Goal: Connect with others: Connect with others

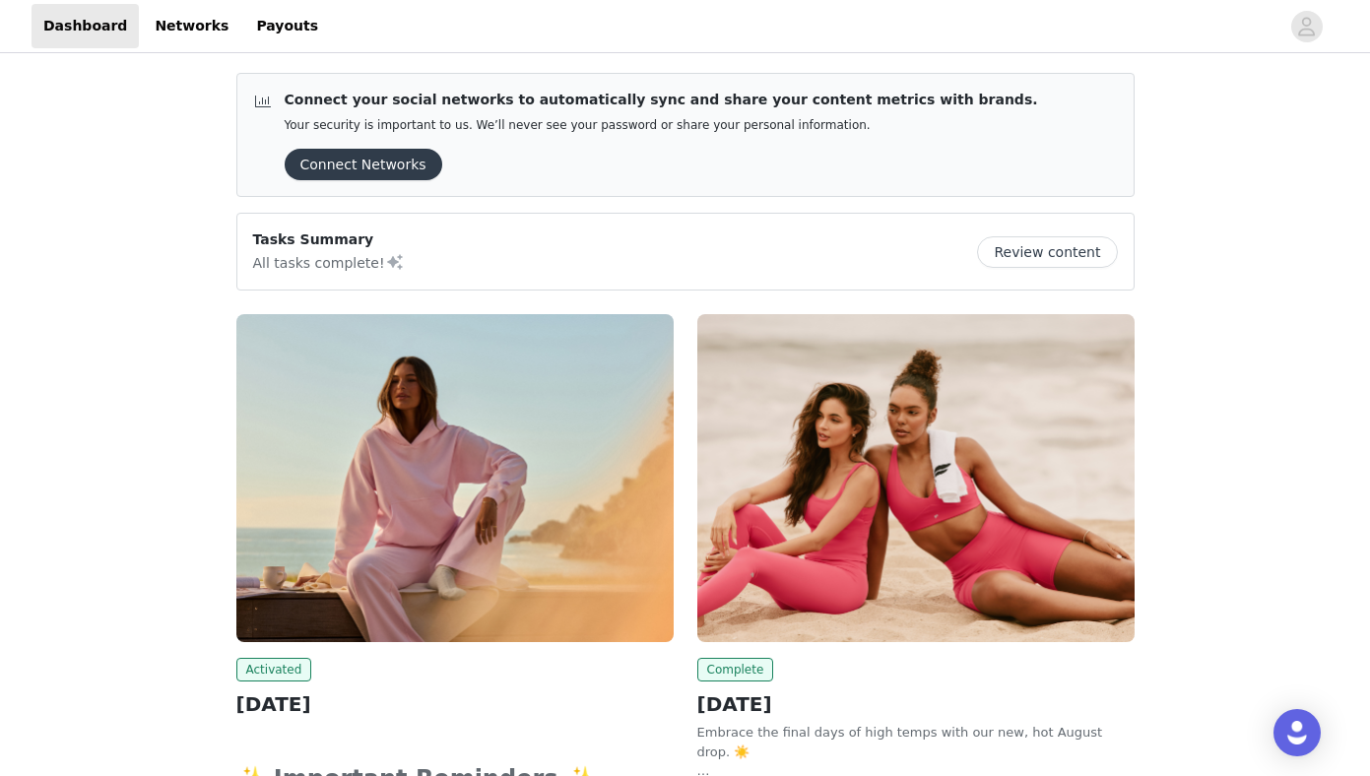
click at [402, 159] on button "Connect Networks" at bounding box center [364, 165] width 158 height 32
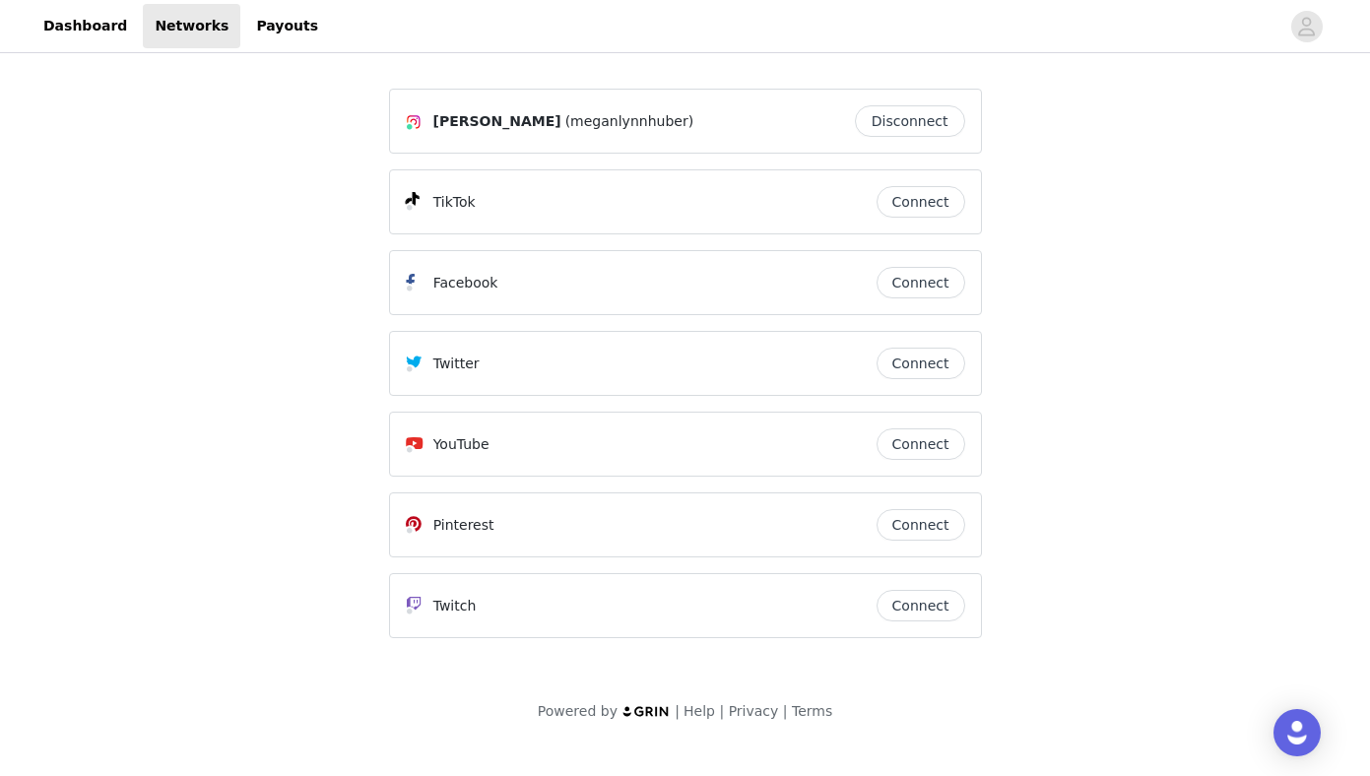
click at [937, 126] on button "Disconnect" at bounding box center [910, 121] width 110 height 32
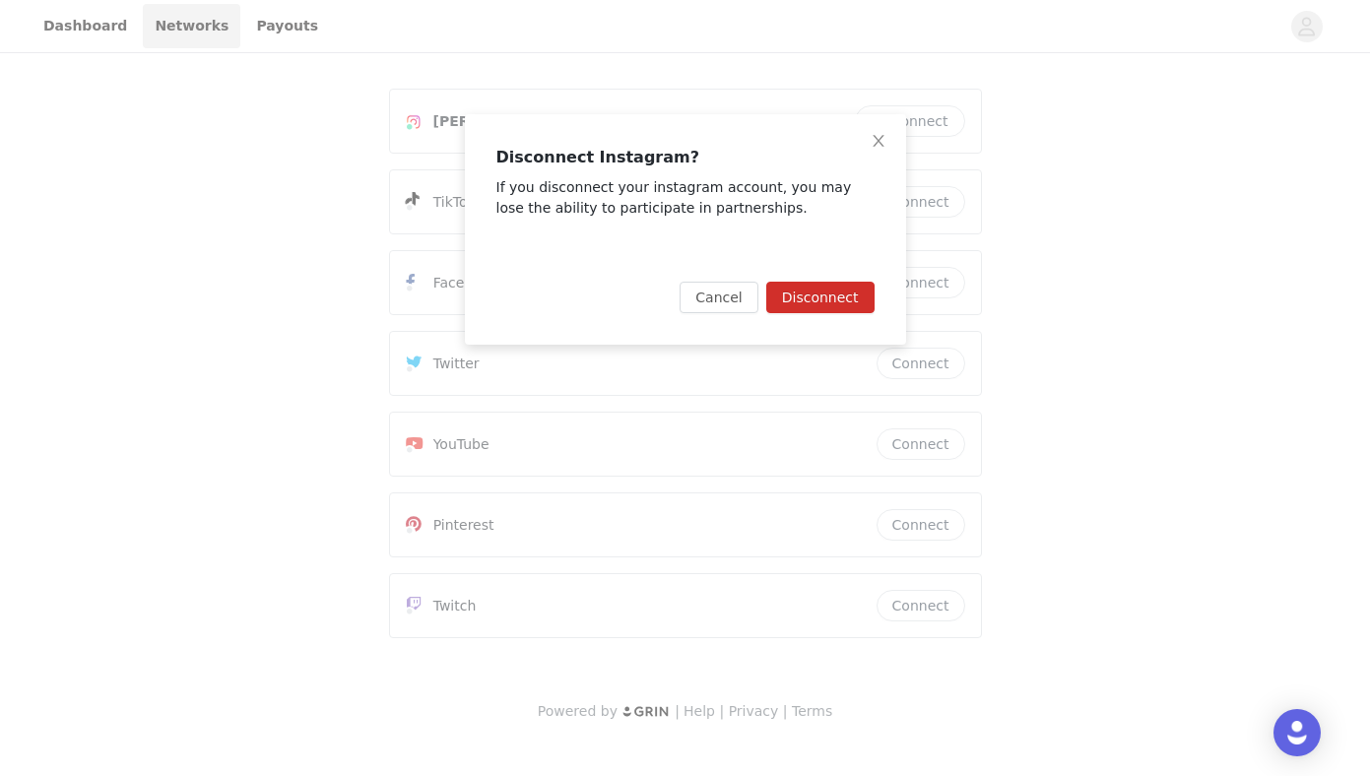
click at [825, 299] on button "Disconnect" at bounding box center [820, 298] width 108 height 32
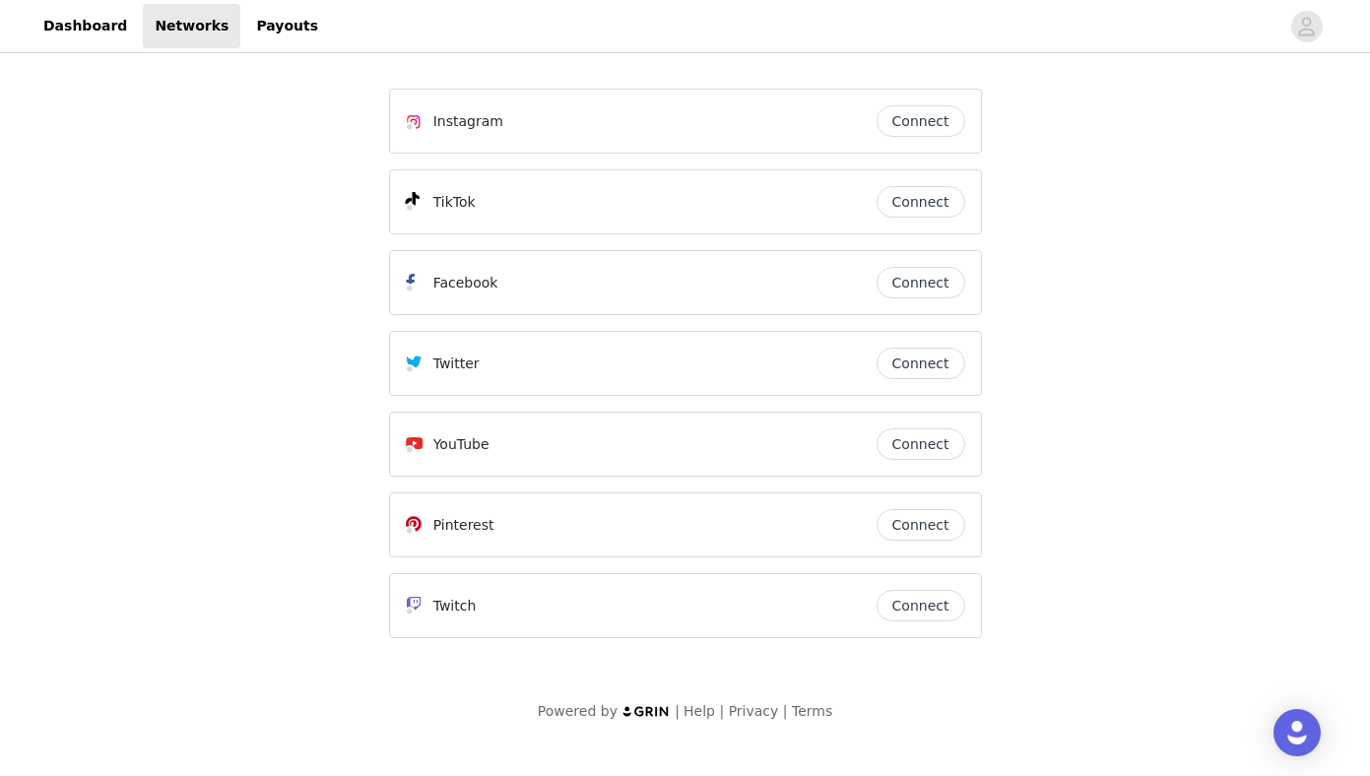
click at [921, 125] on button "Connect" at bounding box center [921, 121] width 89 height 32
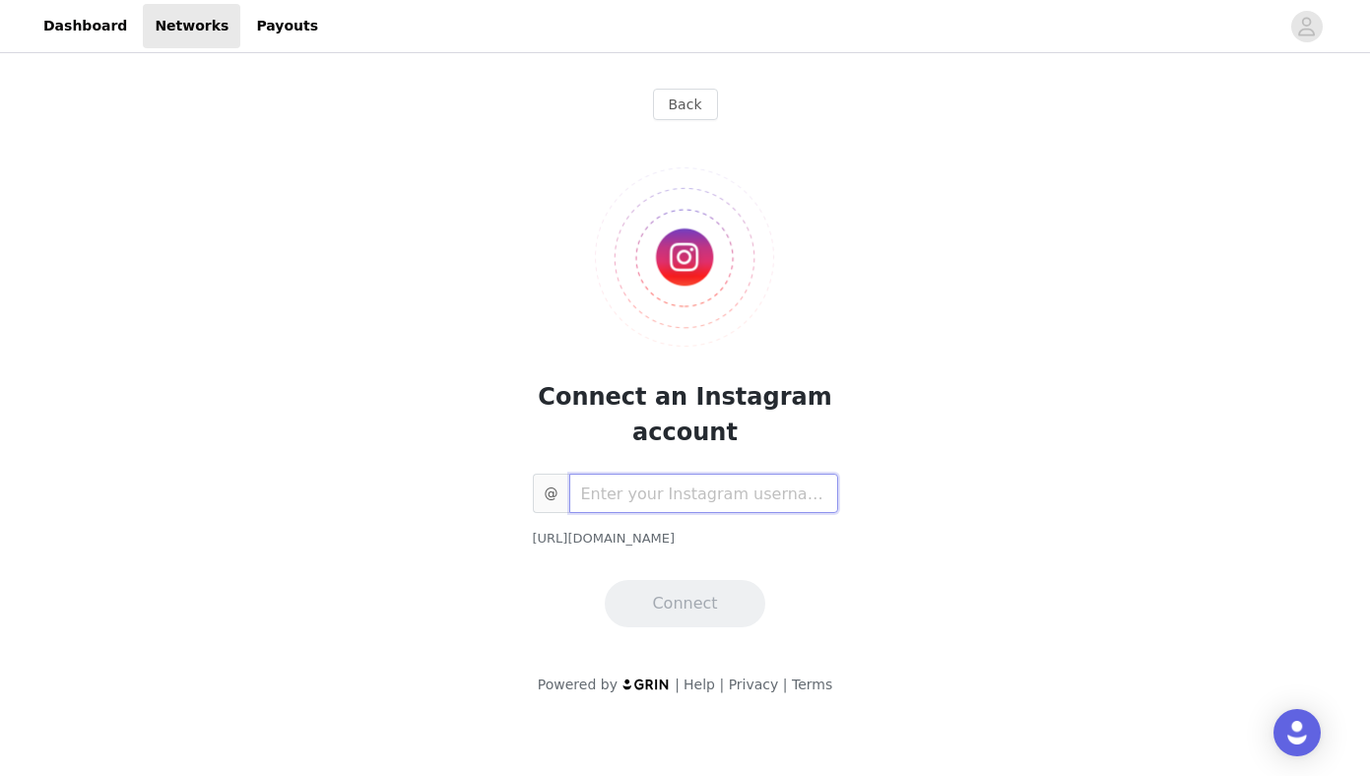
click at [613, 500] on input "text" at bounding box center [703, 493] width 269 height 39
paste input "[URL][DOMAIN_NAME]"
type input "meganlynnklein"
click at [686, 598] on button "Connect" at bounding box center [685, 603] width 160 height 47
